Goal: Information Seeking & Learning: Learn about a topic

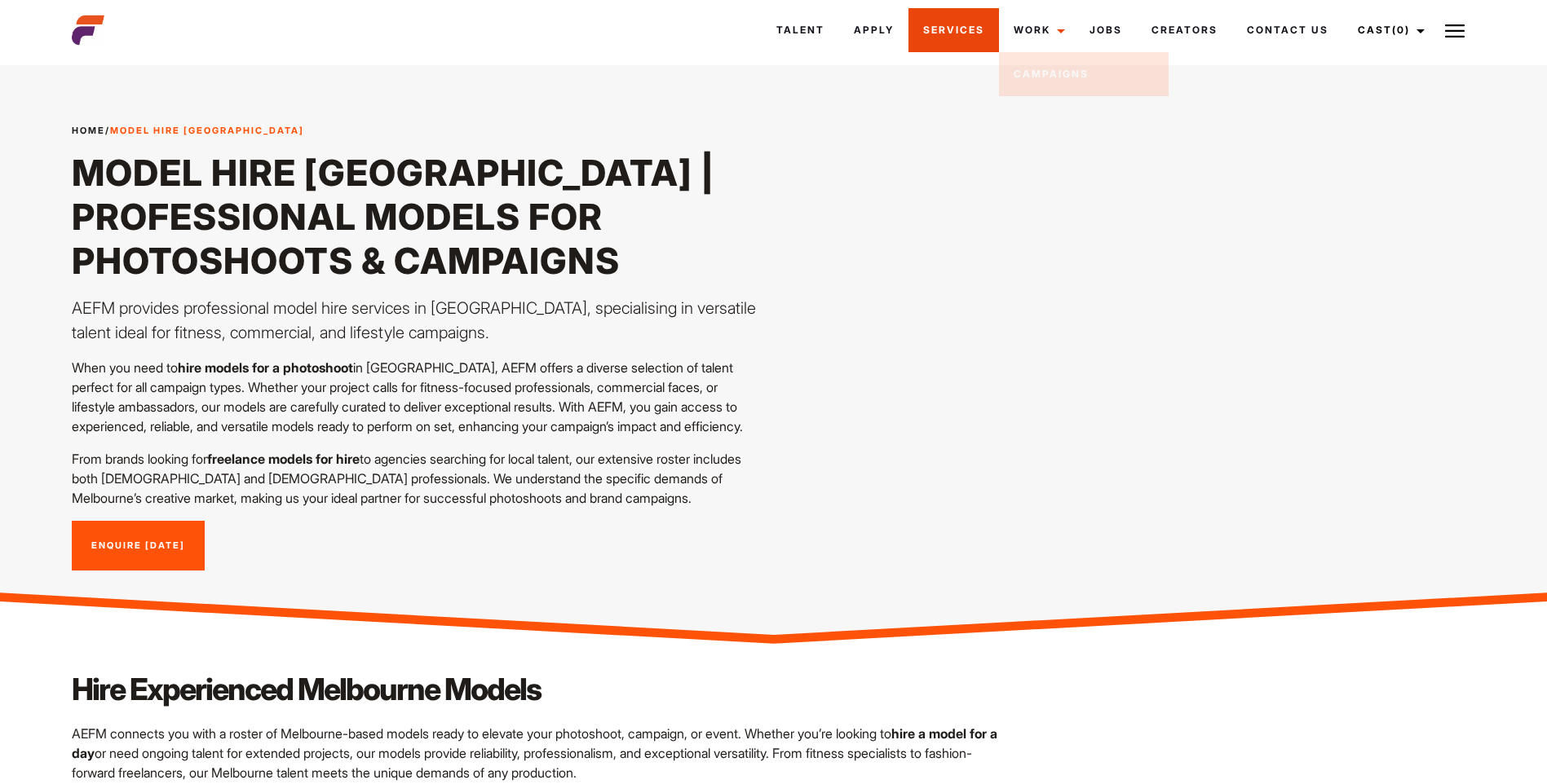
click at [970, 32] on link "Services" at bounding box center [953, 29] width 90 height 44
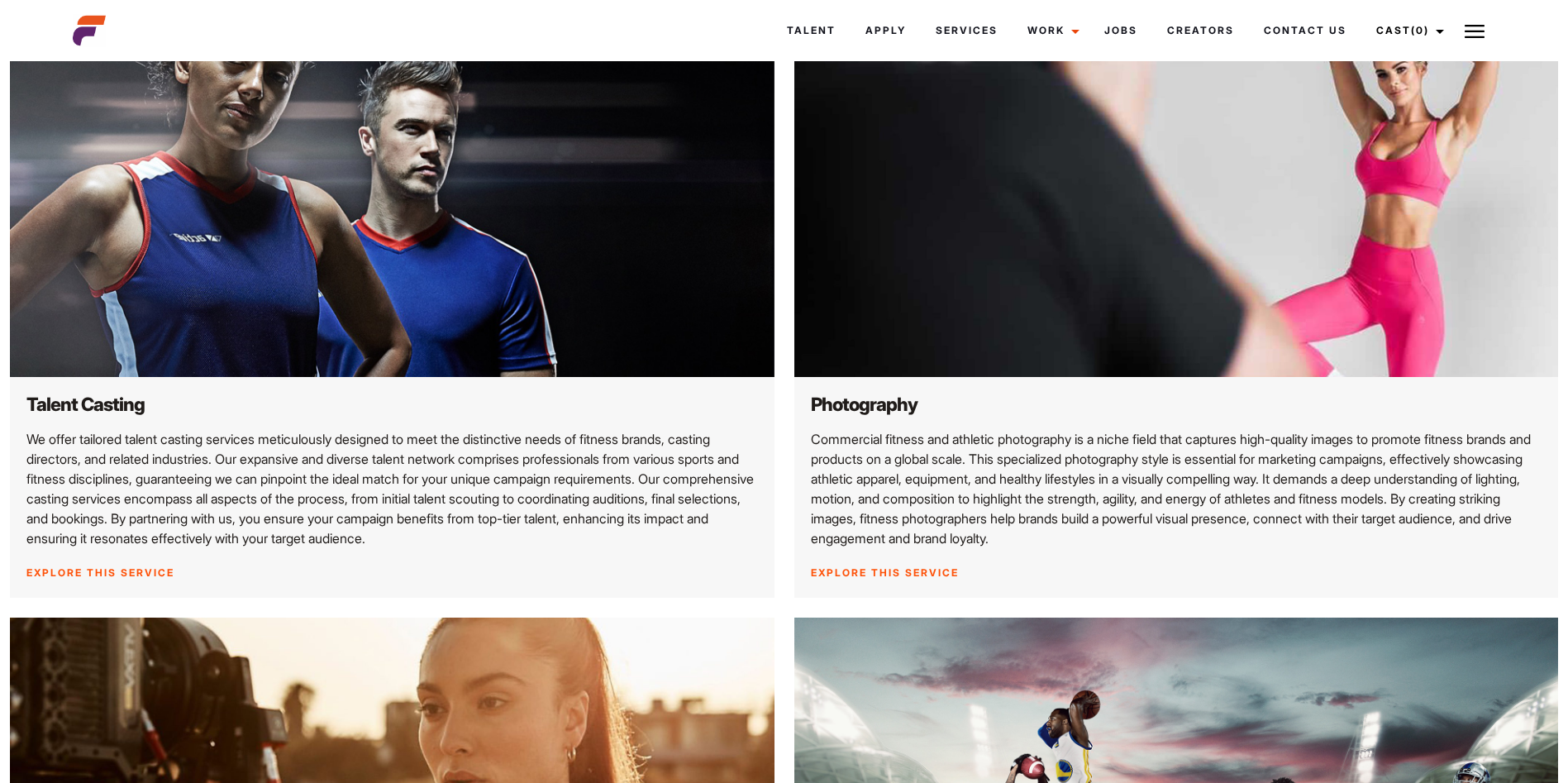
scroll to position [496, 0]
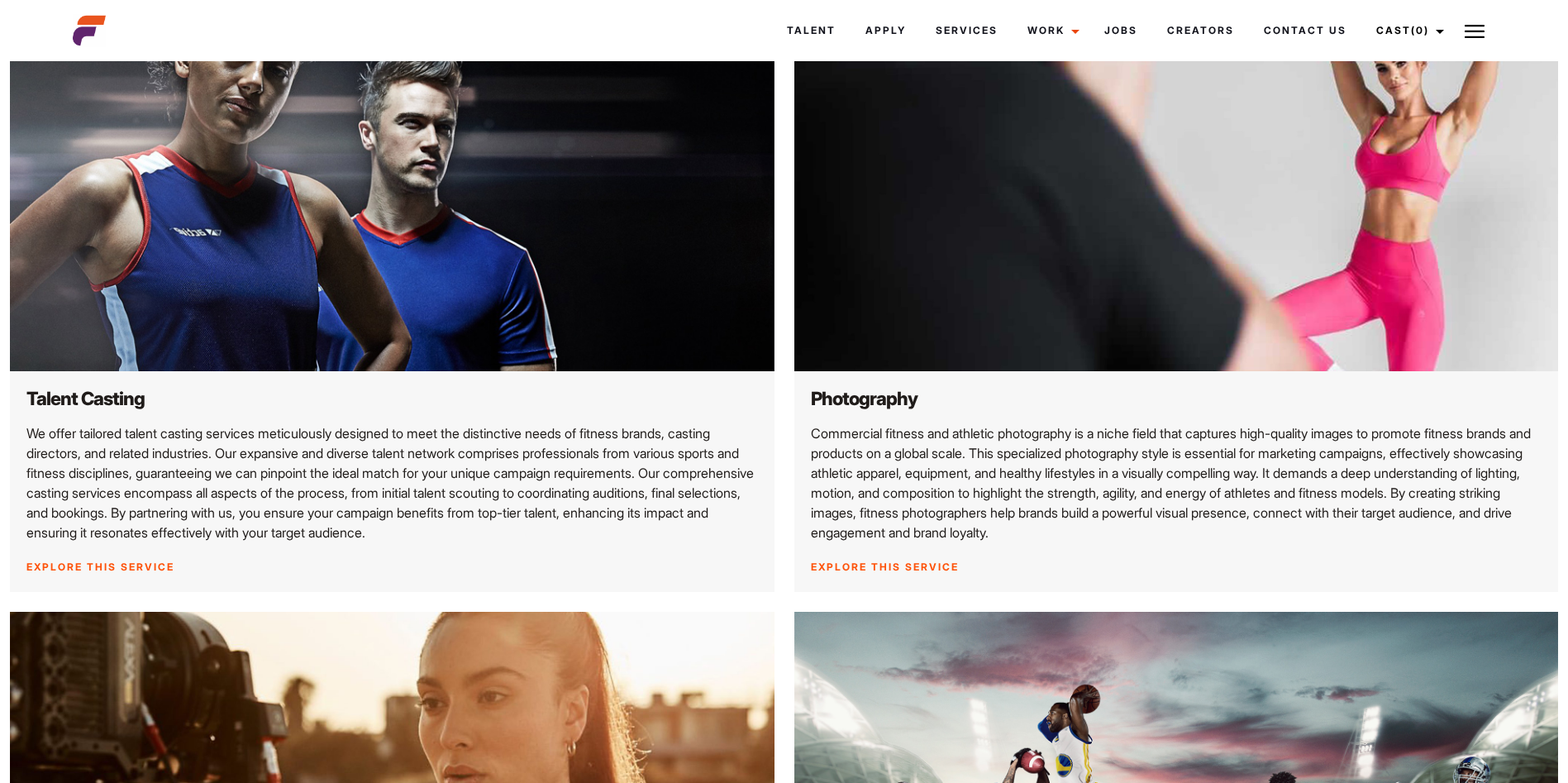
click at [983, 251] on img at bounding box center [1176, 156] width 764 height 430
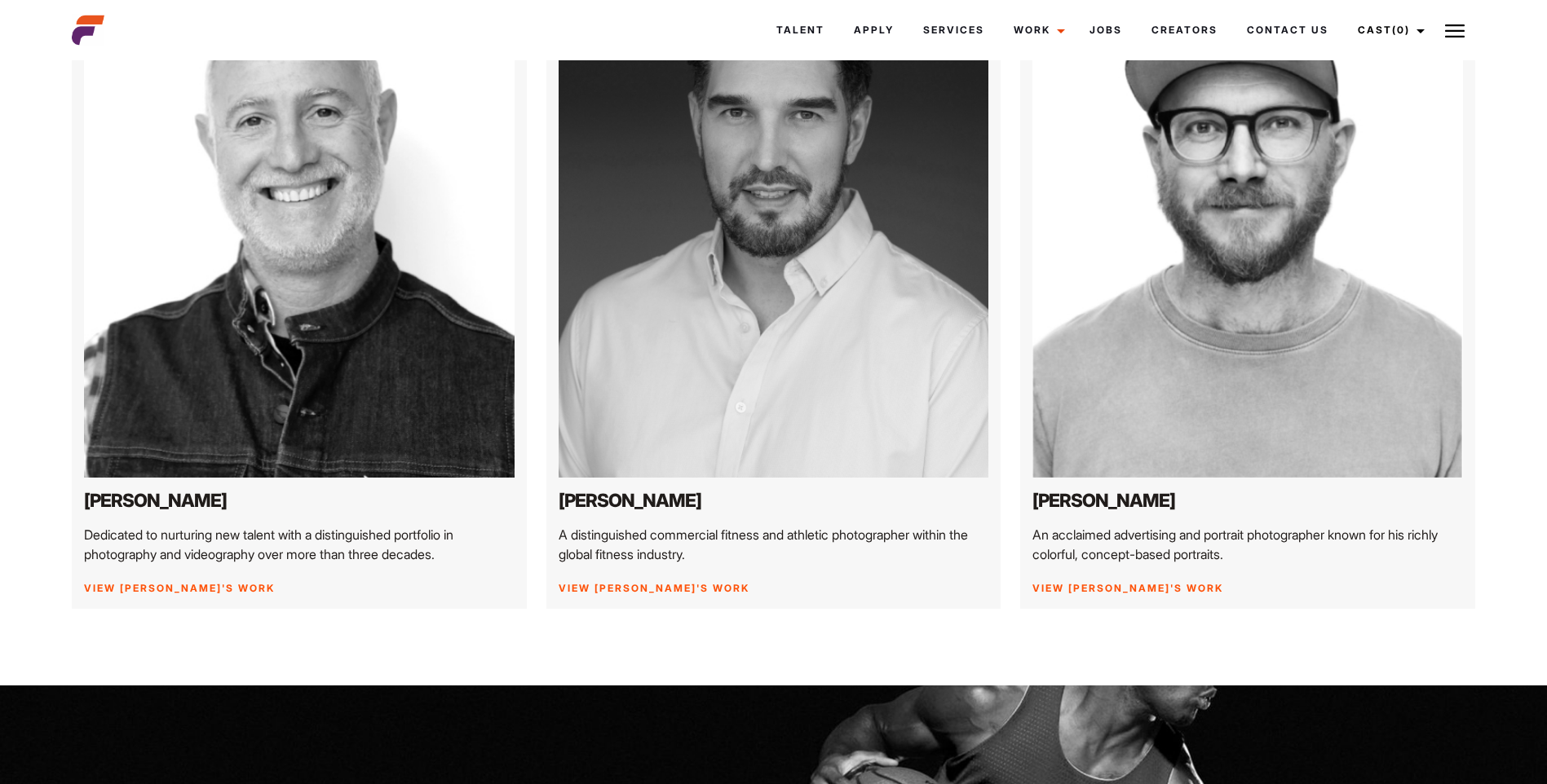
scroll to position [326, 0]
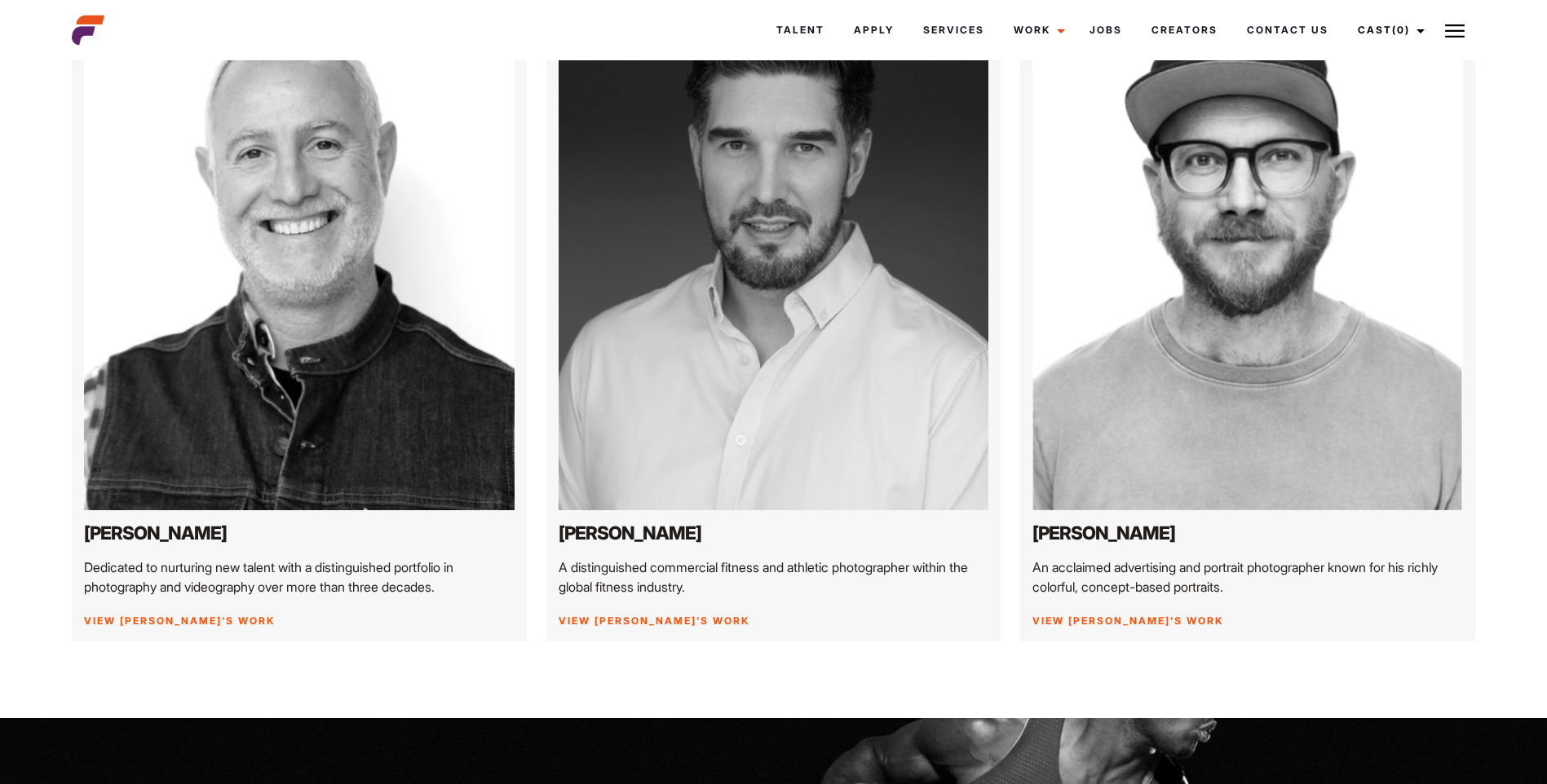
click at [1059, 302] on img at bounding box center [1247, 242] width 431 height 538
